Goal: Task Accomplishment & Management: Use online tool/utility

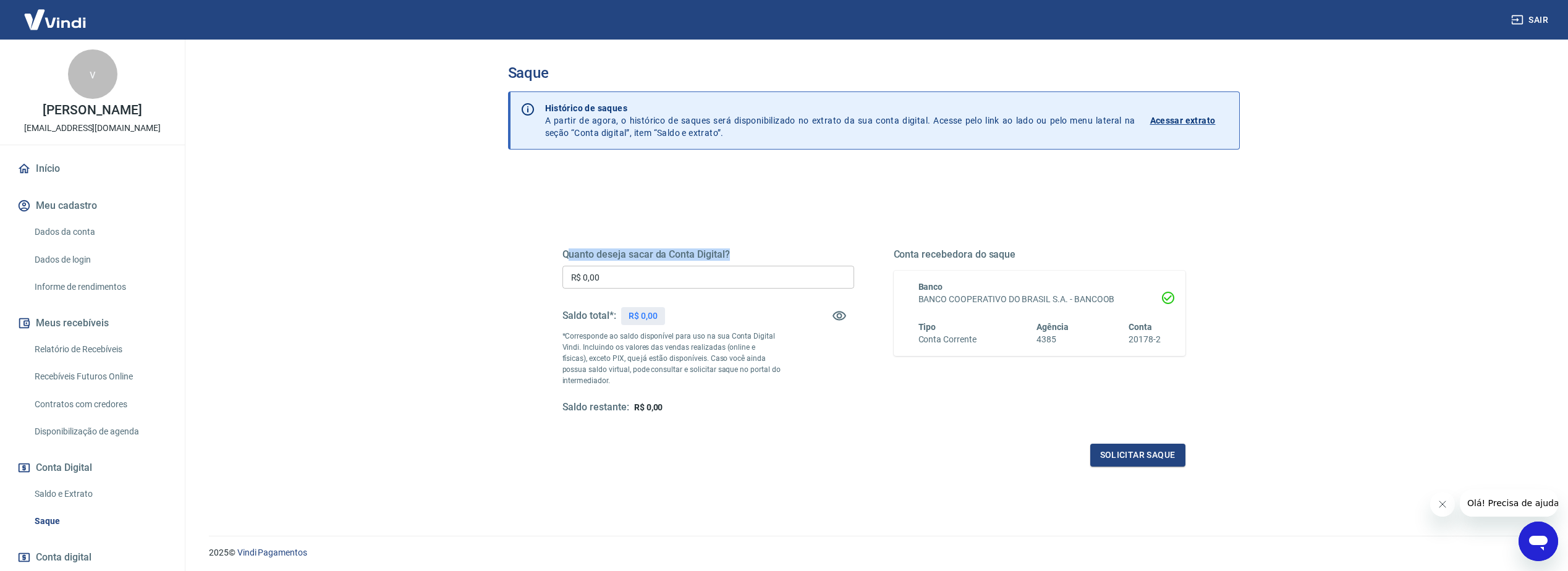
drag, startPoint x: 566, startPoint y: 254, endPoint x: 749, endPoint y: 225, distance: 185.3
click at [762, 232] on div "Quanto deseja sacar da Conta Digital? R$ 0,00 ​ Saldo total*: R$ 0,00 *Correspo…" at bounding box center [874, 342] width 623 height 248
click at [337, 204] on main "Saque Histórico de saques A partir de agora, o histórico de saques será disponi…" at bounding box center [873, 305] width 1389 height 531
